Goal: Contribute content: Add original content to the website for others to see

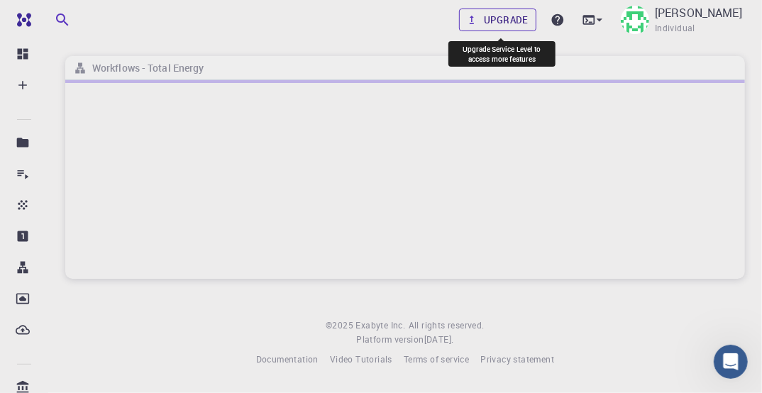
click at [474, 26] on icon at bounding box center [471, 19] width 13 height 13
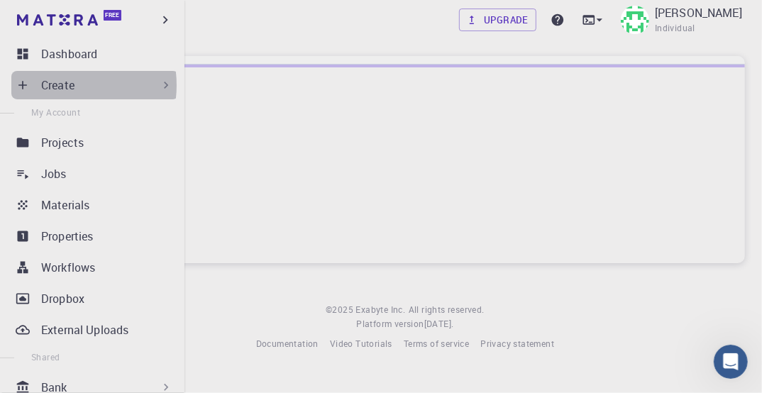
click at [55, 85] on p "Create" at bounding box center [57, 85] width 33 height 17
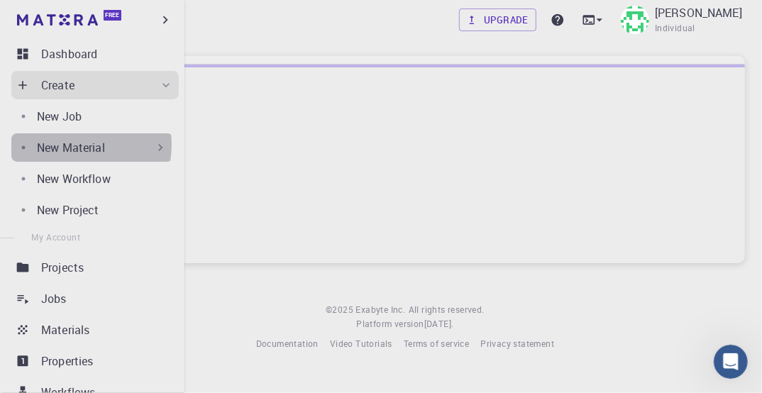
click at [71, 145] on p "New Material" at bounding box center [71, 147] width 68 height 17
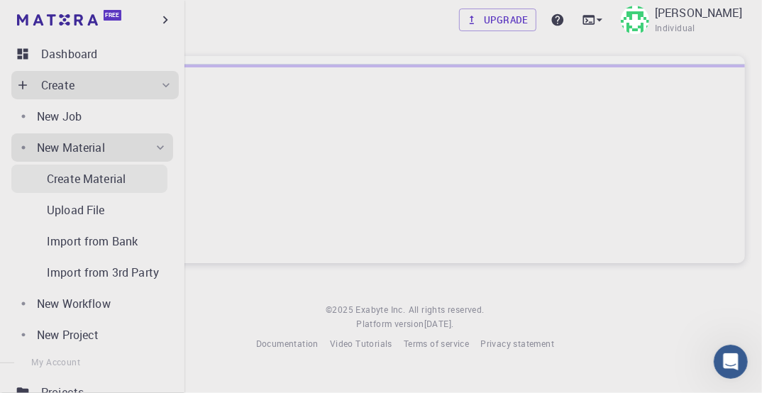
click at [92, 180] on p "Create Material" at bounding box center [86, 178] width 79 height 17
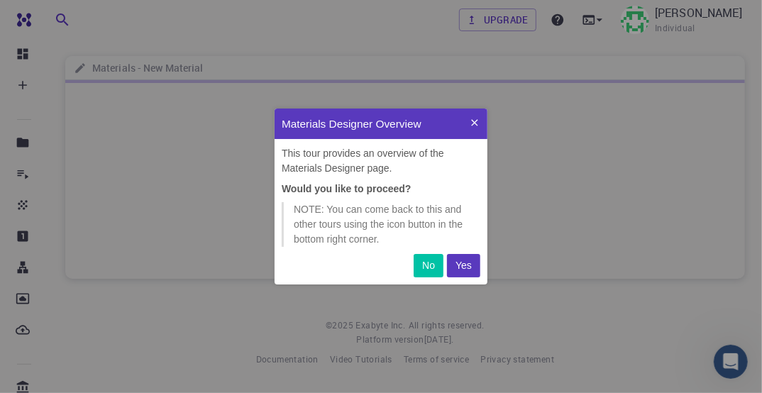
scroll to position [169, 206]
click at [458, 264] on p "Yes" at bounding box center [463, 265] width 16 height 15
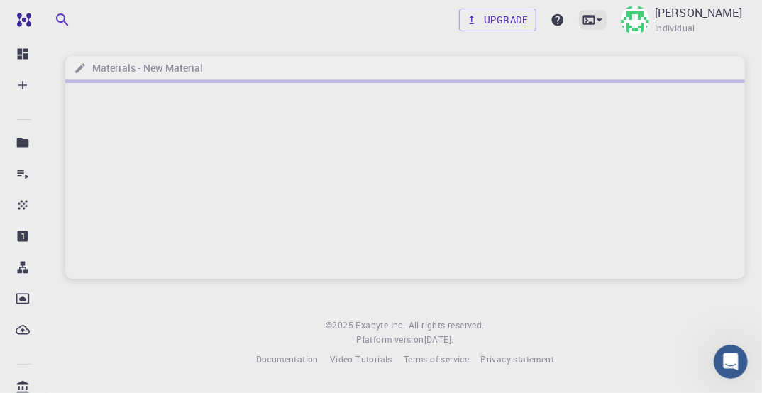
click at [600, 19] on icon at bounding box center [600, 19] width 6 height 3
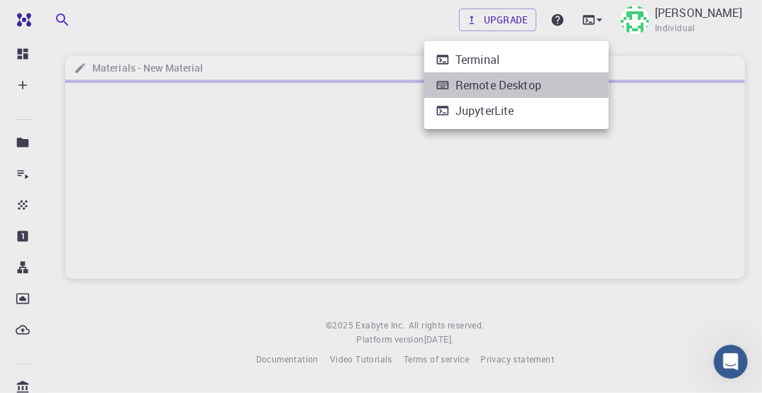
click at [514, 84] on div "Remote Desktop" at bounding box center [498, 85] width 86 height 17
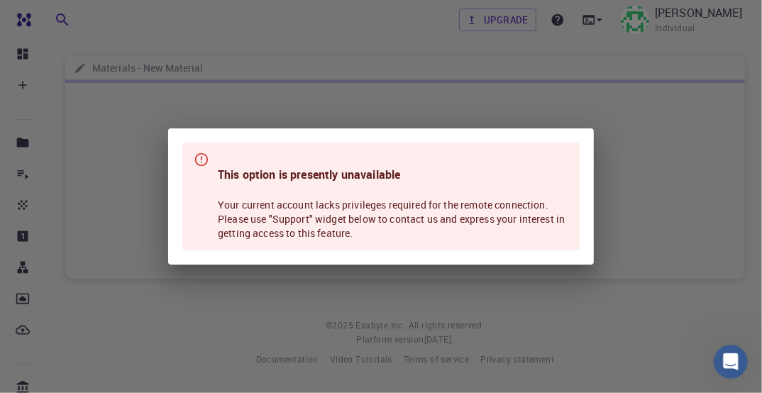
click at [583, 58] on div "This option is presently unavailable Your current account lacks privileges requ…" at bounding box center [381, 196] width 762 height 393
